Goal: Information Seeking & Learning: Find specific fact

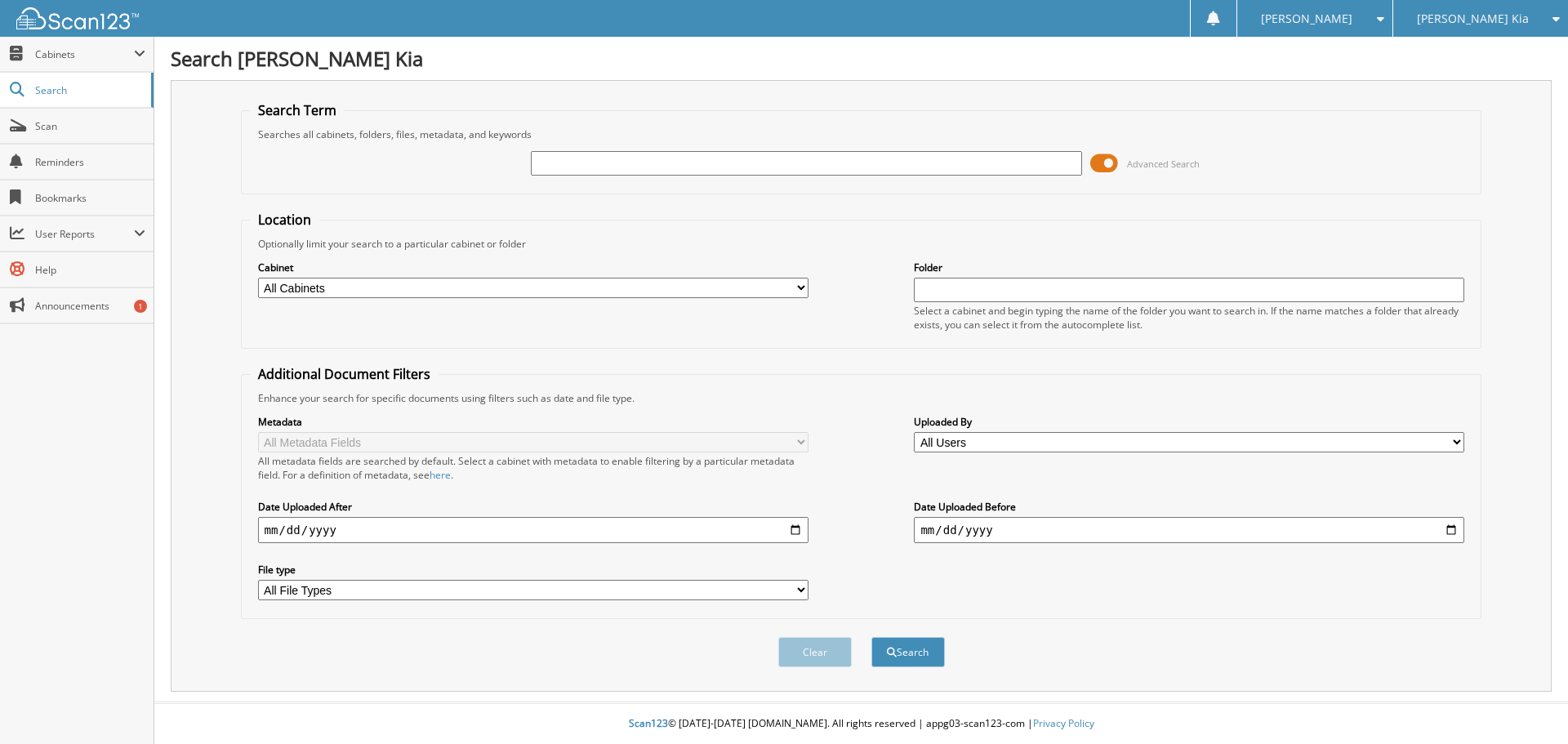
click at [622, 168] on input "text" at bounding box center [805, 164] width 550 height 25
type input "P"
type input "T"
type input "[PERSON_NAME]"
click at [871, 637] on button "Search" at bounding box center [908, 652] width 74 height 31
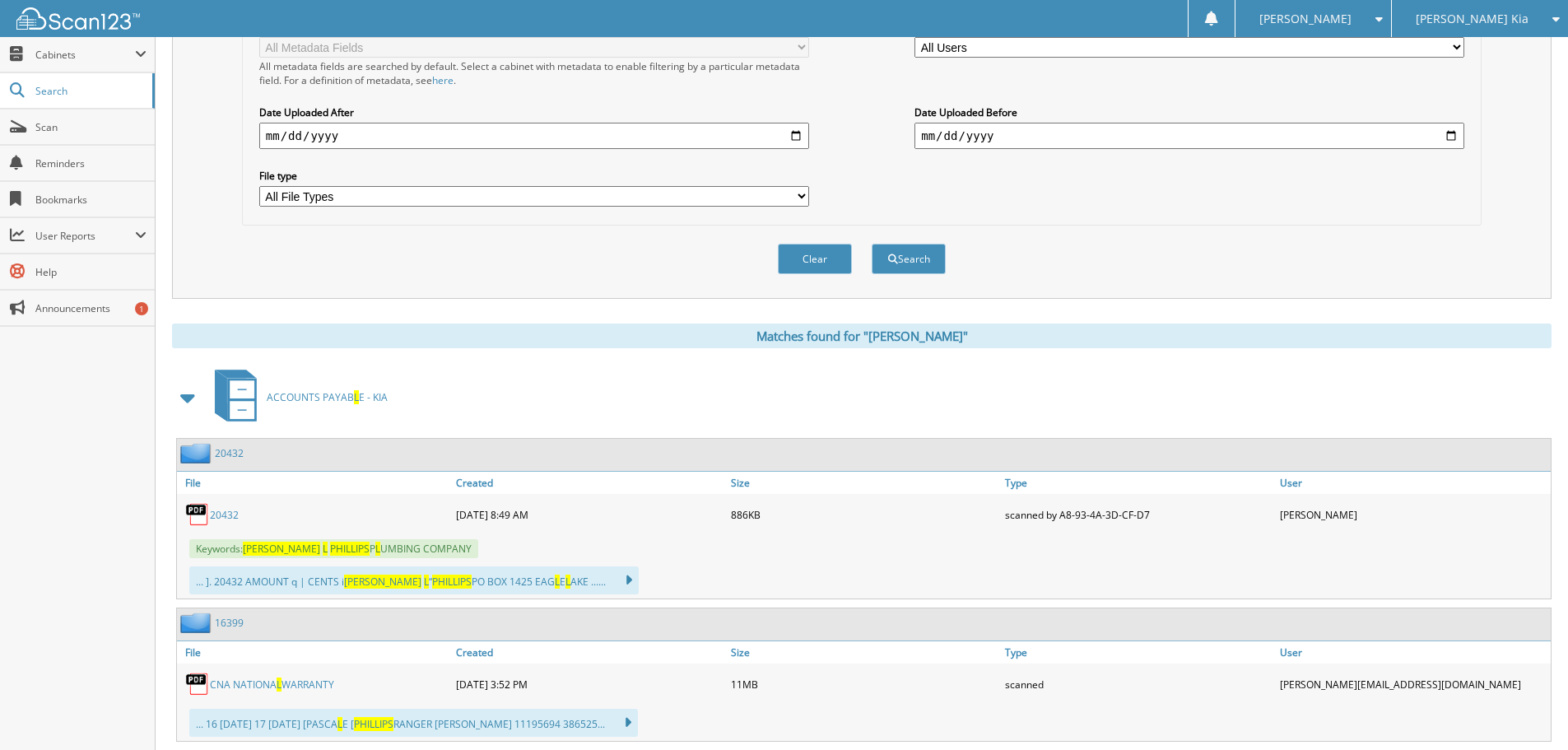
scroll to position [494, 0]
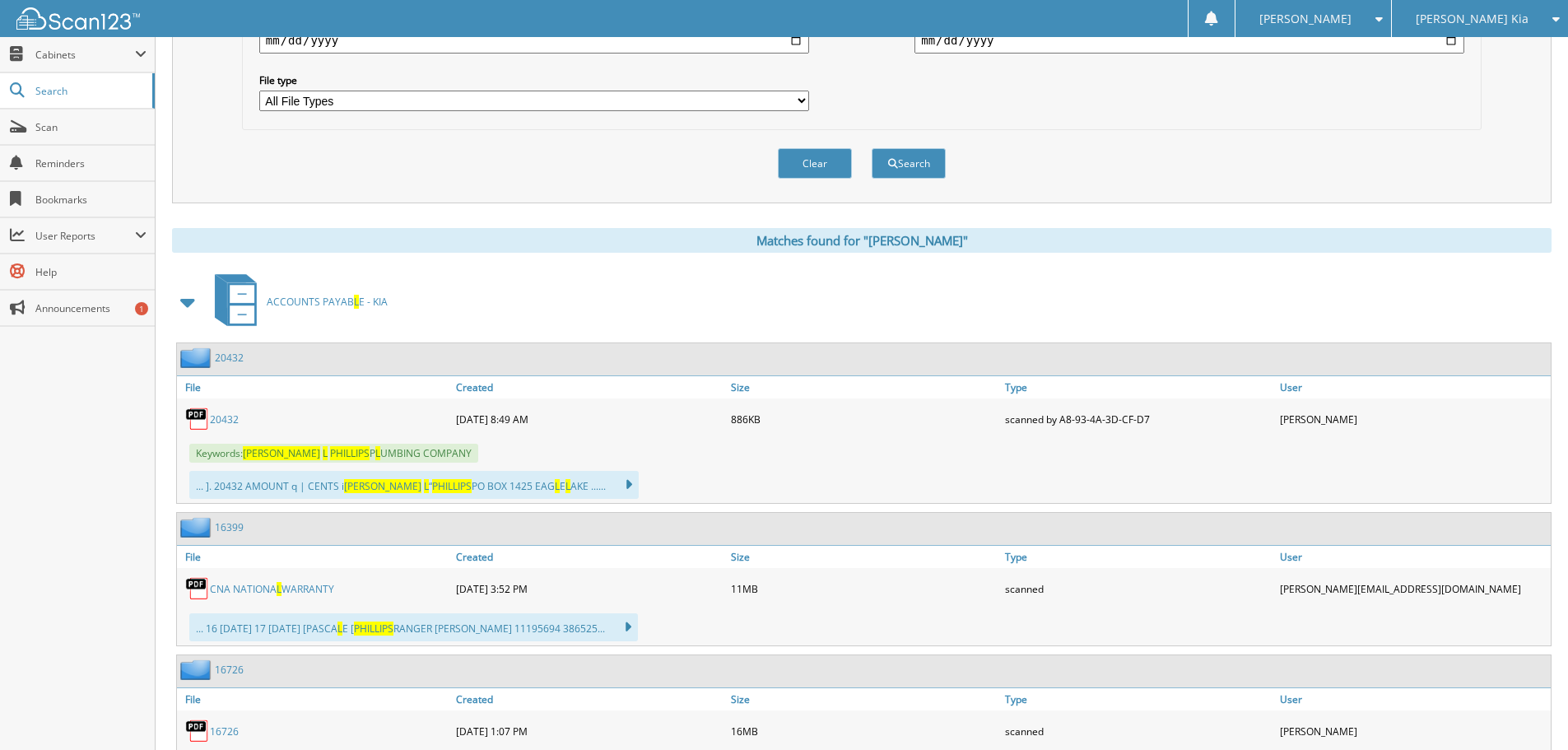
drag, startPoint x: 214, startPoint y: 418, endPoint x: 238, endPoint y: 445, distance: 36.1
click at [214, 418] on link "20432" at bounding box center [224, 419] width 29 height 14
